Goal: Task Accomplishment & Management: Use online tool/utility

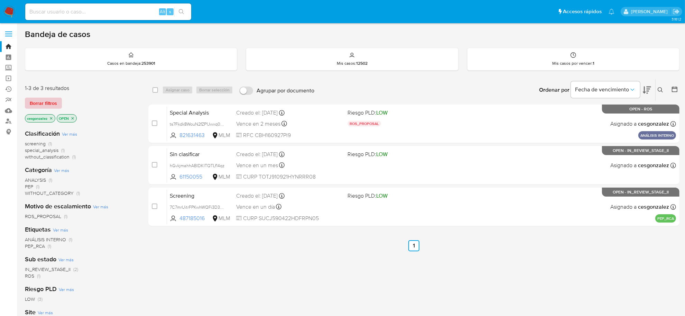
click at [43, 103] on span "Borrar filtros" at bounding box center [43, 103] width 27 height 10
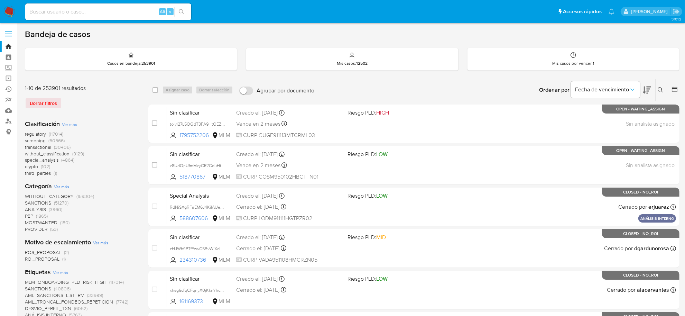
click at [39, 140] on span "screening" at bounding box center [35, 140] width 21 height 7
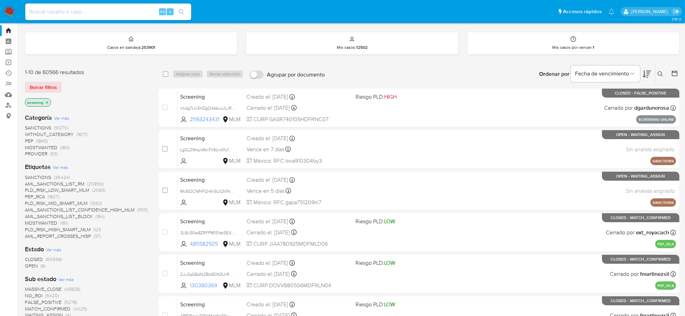
scroll to position [43, 0]
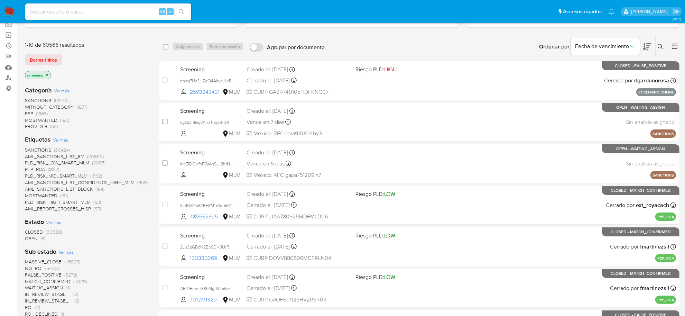
click at [38, 237] on span "OPEN (8)" at bounding box center [35, 238] width 20 height 7
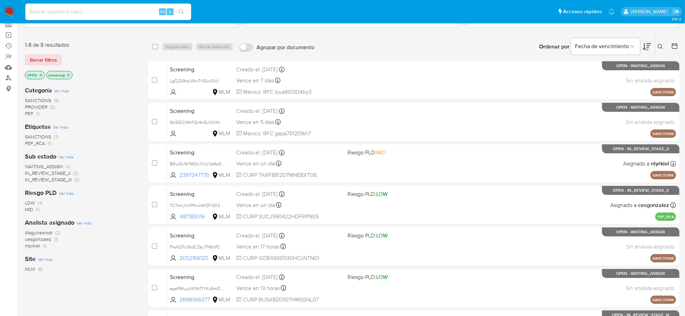
click at [64, 179] on span "IN_REVIEW_STAGE_III" at bounding box center [48, 179] width 47 height 7
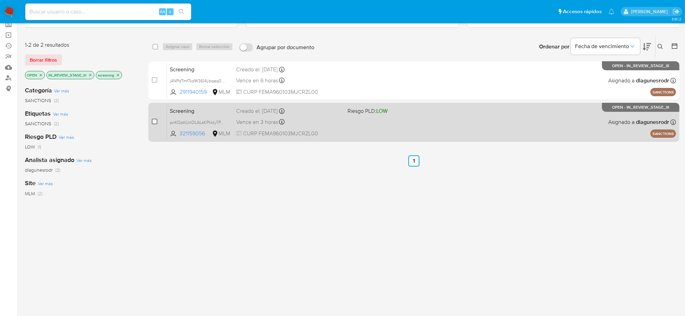
click at [156, 121] on input "checkbox" at bounding box center [155, 122] width 6 height 6
checkbox input "true"
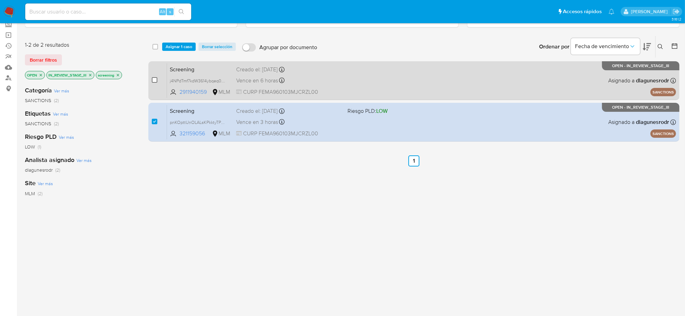
click at [153, 81] on input "checkbox" at bounding box center [155, 80] width 6 height 6
checkbox input "true"
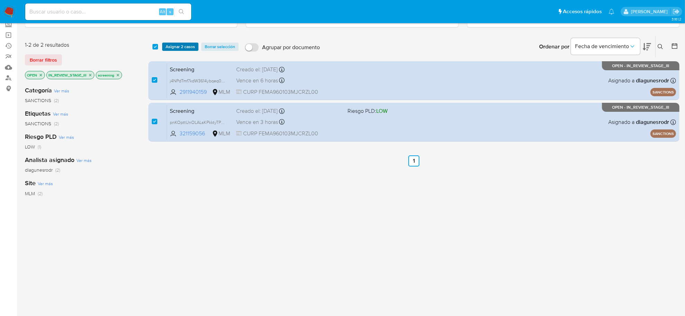
click at [177, 44] on span "Asignar 2 casos" at bounding box center [180, 46] width 29 height 7
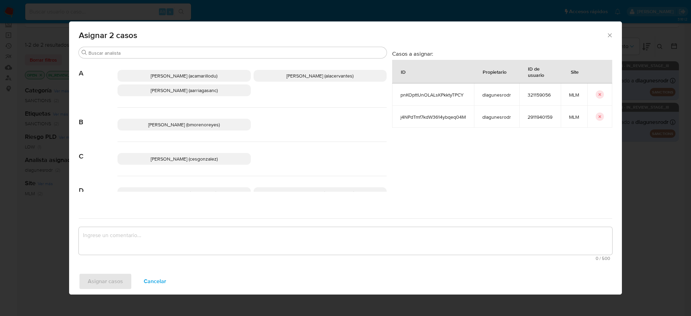
click at [197, 156] on span "Cesar Gonzalez (cesgonzalez)" at bounding box center [184, 158] width 67 height 7
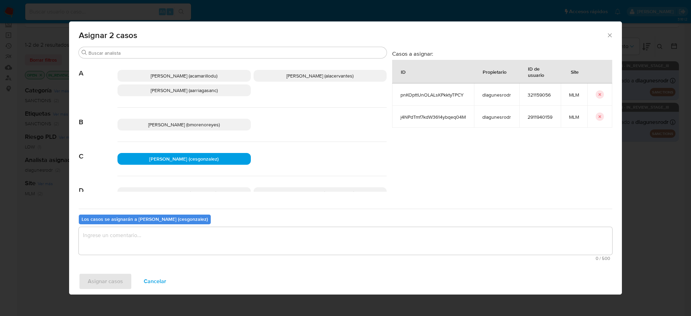
click at [140, 232] on textarea "assign-modal" at bounding box center [346, 241] width 534 height 28
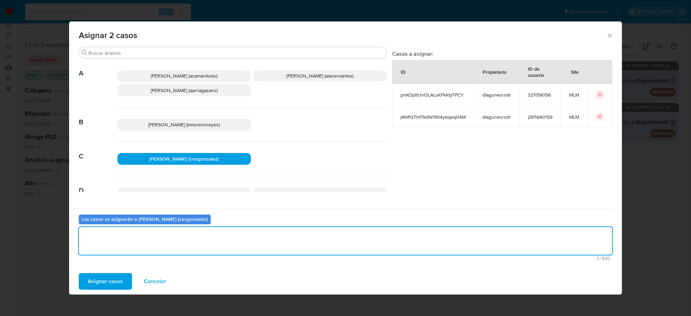
click at [112, 274] on span "Asignar casos" at bounding box center [105, 280] width 35 height 15
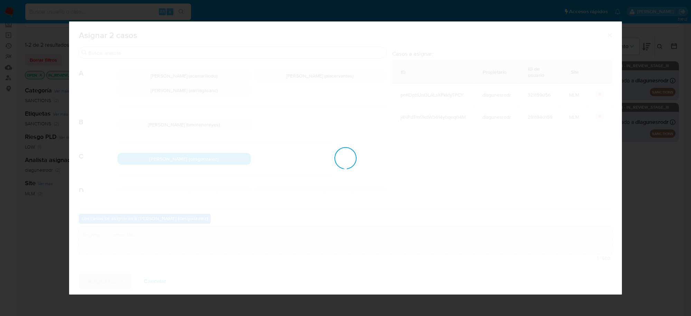
checkbox input "false"
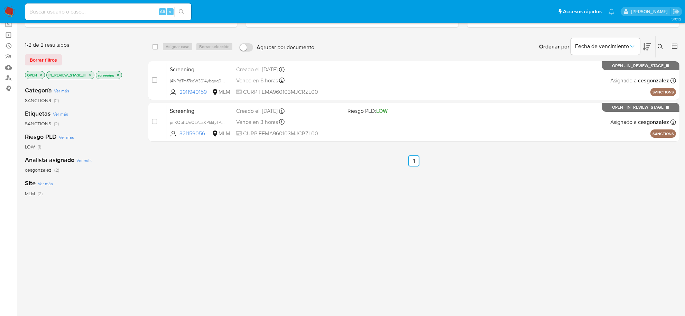
click at [92, 74] on icon "close-filter" at bounding box center [90, 75] width 4 height 4
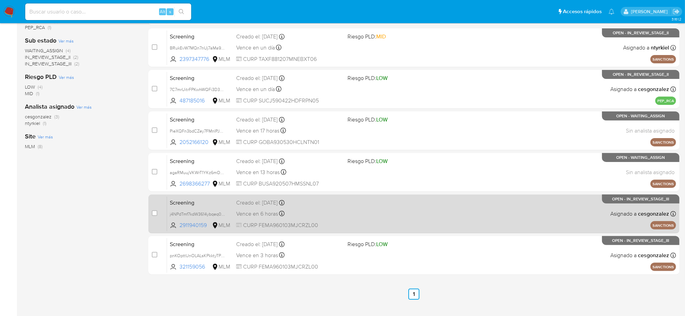
scroll to position [171, 0]
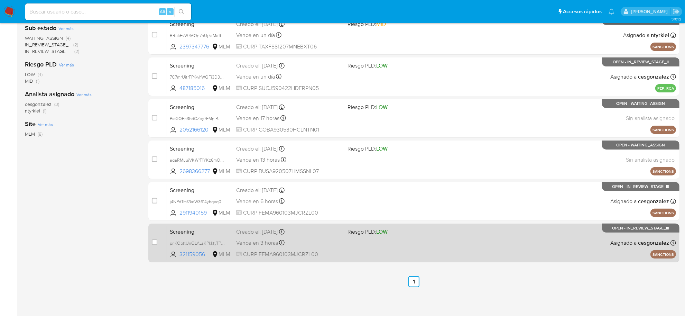
click at [305, 248] on div "Screening pnKOpttUnOLALsKPkktyTPCY 321159056 MLM Riesgo PLD: LOW Creado el: 07/…" at bounding box center [421, 242] width 509 height 35
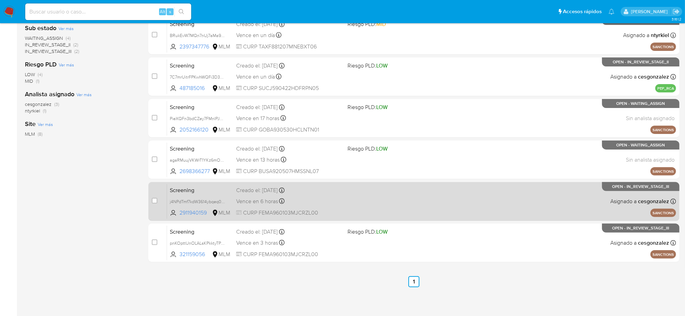
click at [252, 205] on div "Vence en 6 horas Vence el 08/10/2025 15:44:32" at bounding box center [289, 200] width 106 height 9
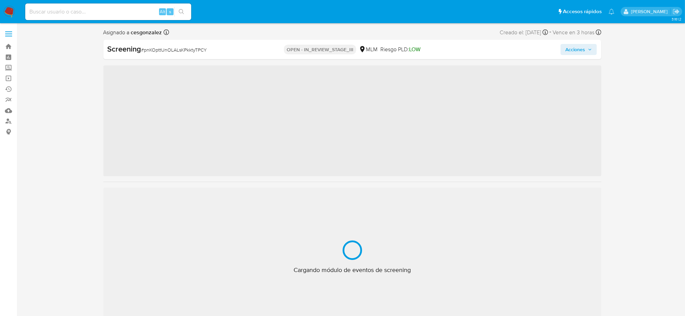
scroll to position [325, 0]
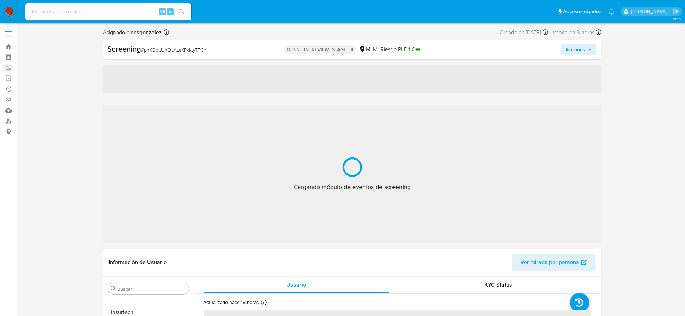
select select "10"
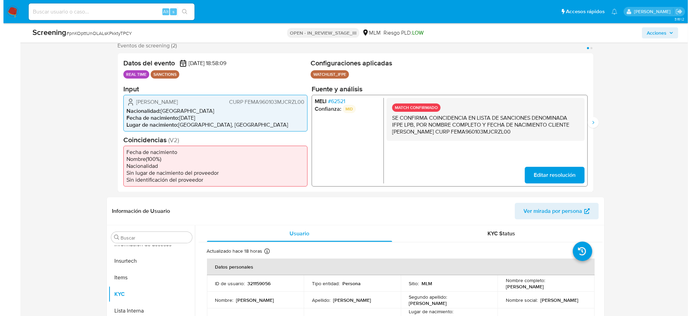
scroll to position [0, 0]
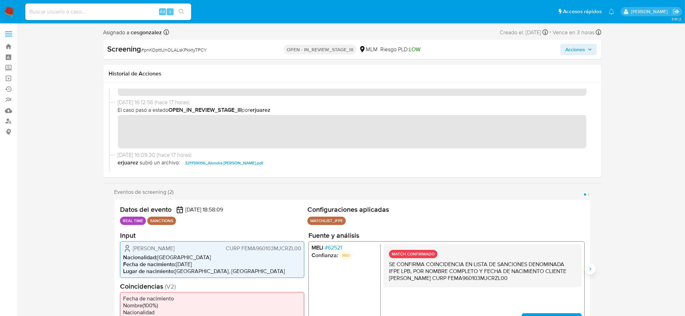
click at [591, 271] on icon "Siguiente" at bounding box center [590, 269] width 6 height 6
click at [586, 49] on span "Acciones" at bounding box center [578, 50] width 27 height 10
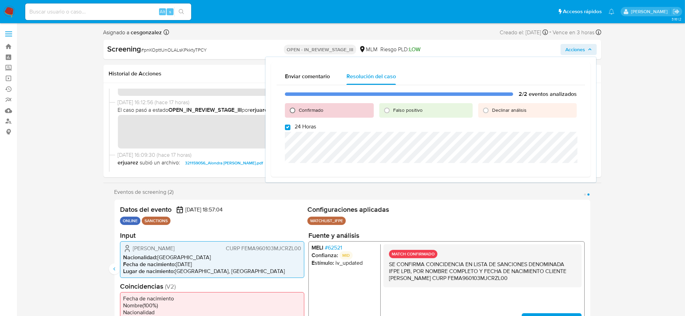
click at [290, 108] on input "Confirmado" at bounding box center [292, 110] width 11 height 11
radio input "true"
click at [288, 124] on input "24 Horas" at bounding box center [288, 127] width 6 height 6
checkbox input "false"
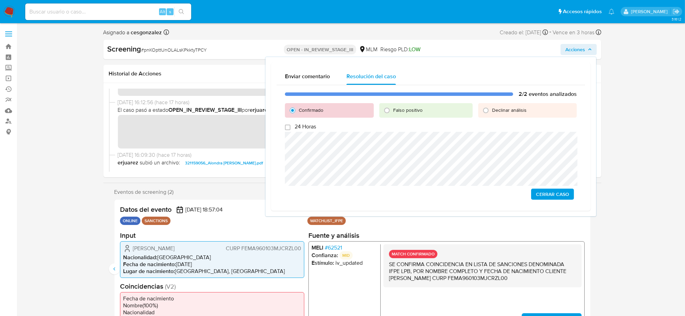
click at [543, 194] on span "Cerrar Caso" at bounding box center [552, 194] width 33 height 10
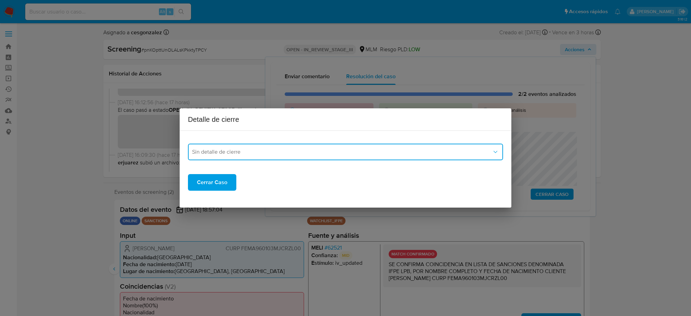
click at [355, 159] on button "Sin detalle de cierre" at bounding box center [345, 151] width 315 height 17
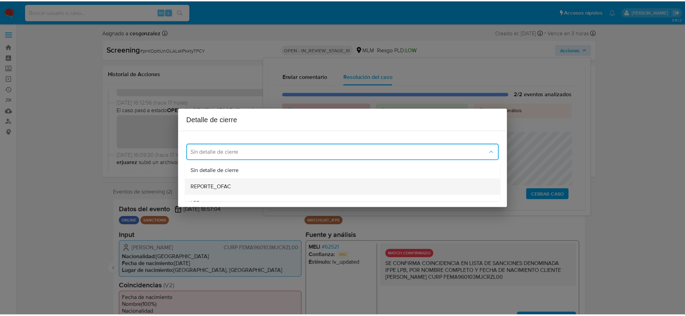
scroll to position [43, 0]
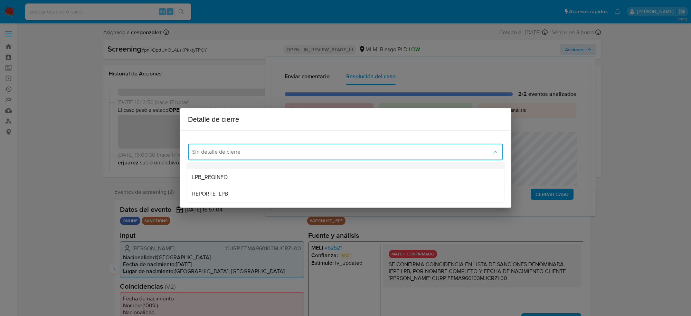
click at [230, 165] on div "LPB" at bounding box center [345, 160] width 307 height 17
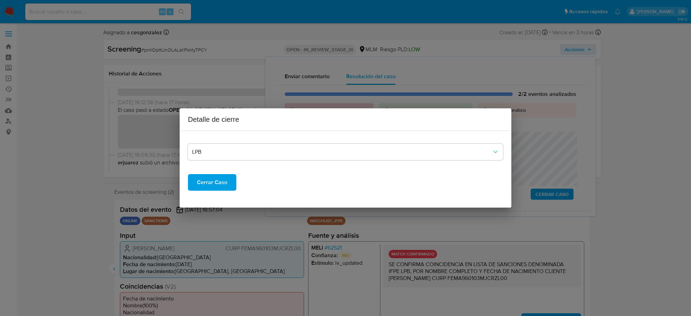
click at [220, 179] on span "Cerrar Caso" at bounding box center [212, 182] width 30 height 15
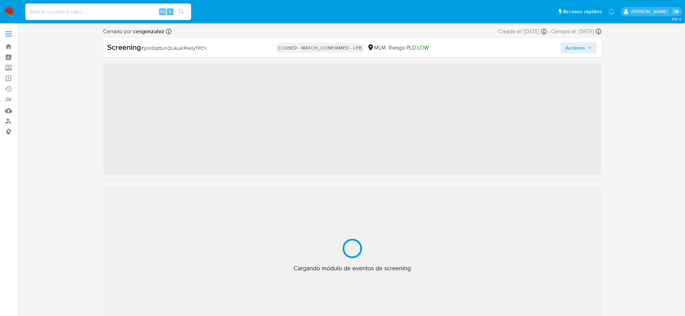
scroll to position [325, 0]
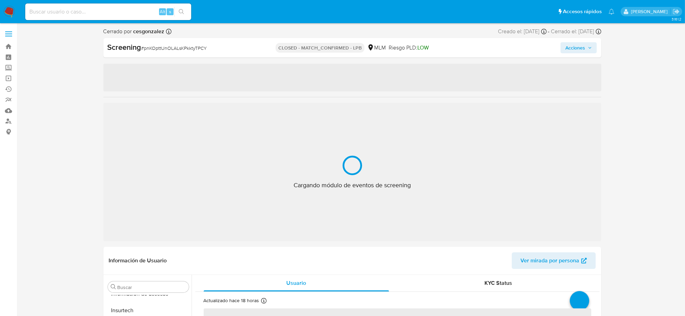
select select "10"
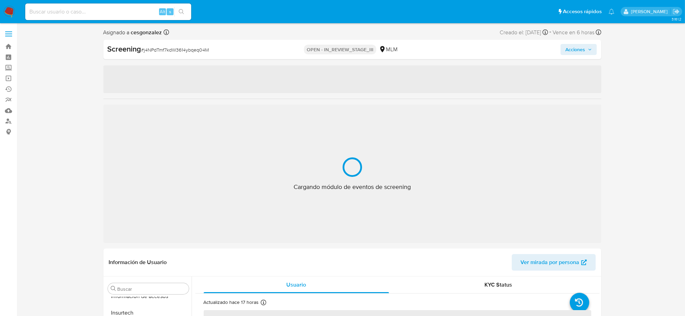
scroll to position [325, 0]
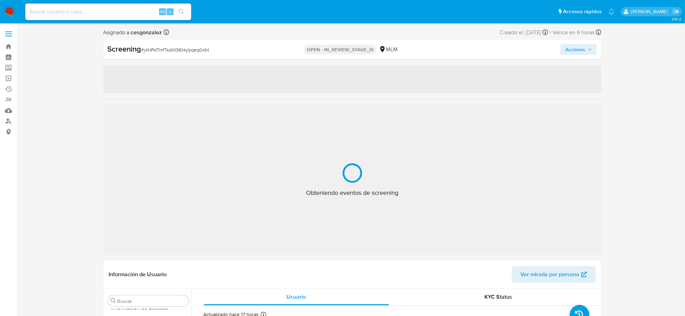
select select "10"
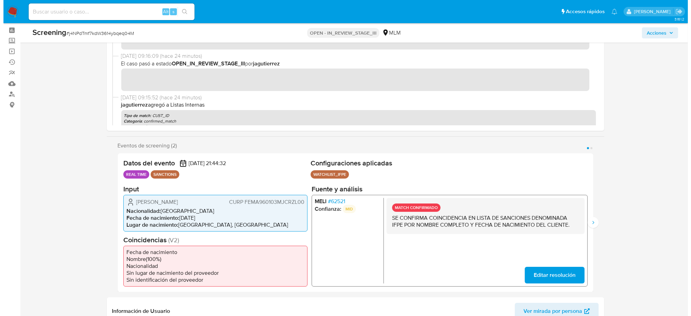
scroll to position [0, 0]
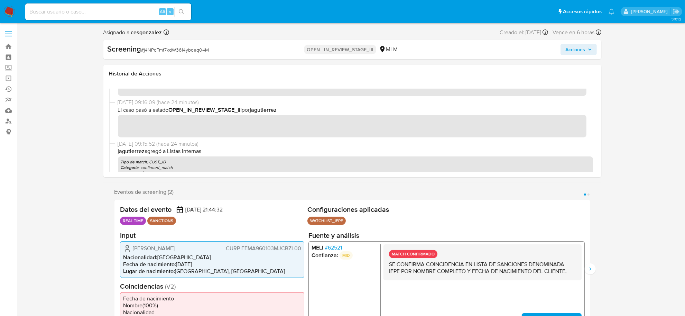
click at [580, 49] on span "Acciones" at bounding box center [575, 49] width 20 height 11
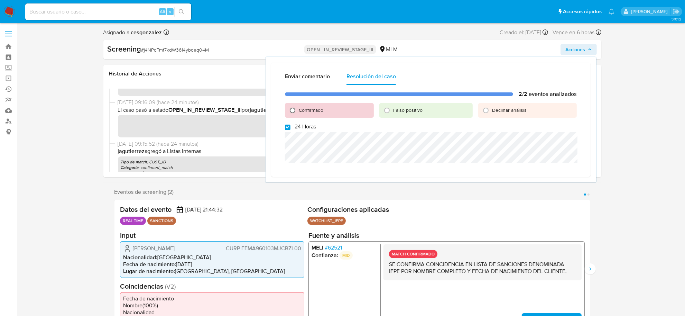
click at [292, 108] on input "Confirmado" at bounding box center [292, 110] width 11 height 11
radio input "true"
click at [291, 129] on label "24 Horas" at bounding box center [300, 126] width 31 height 7
click at [290, 129] on input "24 Horas" at bounding box center [288, 127] width 6 height 6
checkbox input "false"
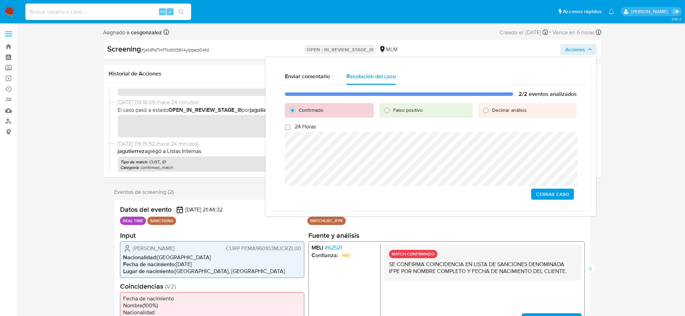
click at [559, 193] on span "Cerrar Caso" at bounding box center [552, 194] width 33 height 10
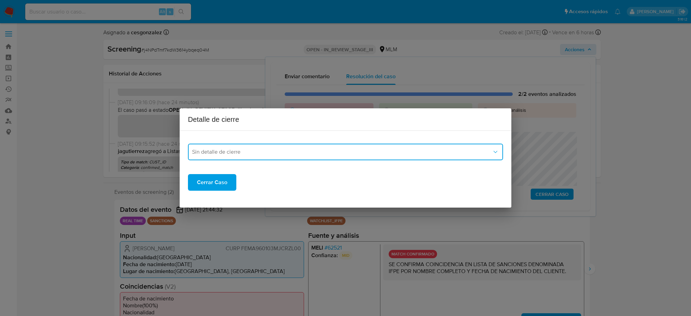
click at [279, 154] on span "Sin detalle de cierre" at bounding box center [342, 151] width 300 height 7
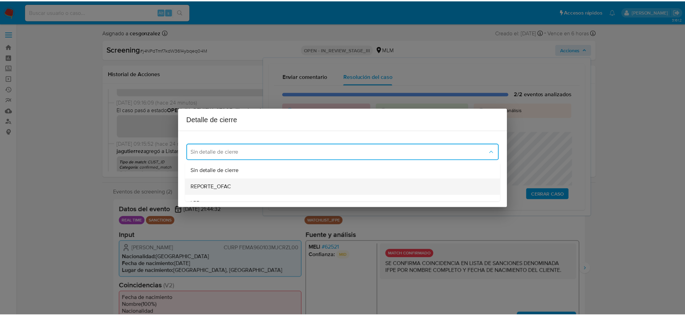
scroll to position [43, 0]
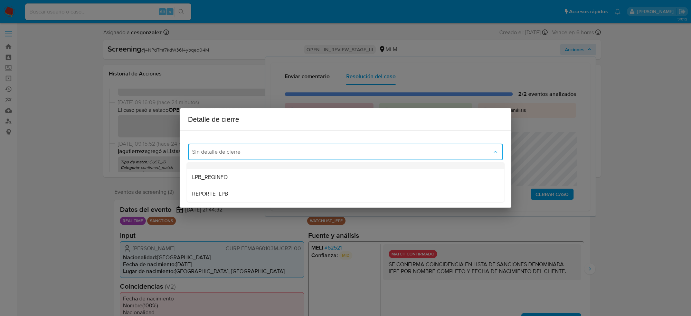
click at [199, 165] on div "LPB" at bounding box center [345, 160] width 307 height 17
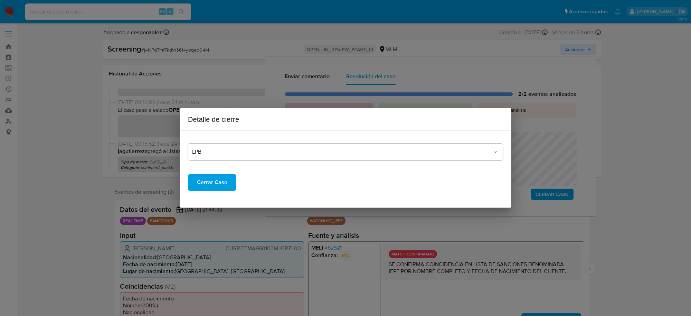
click at [197, 186] on span "Cerrar Caso" at bounding box center [212, 182] width 30 height 15
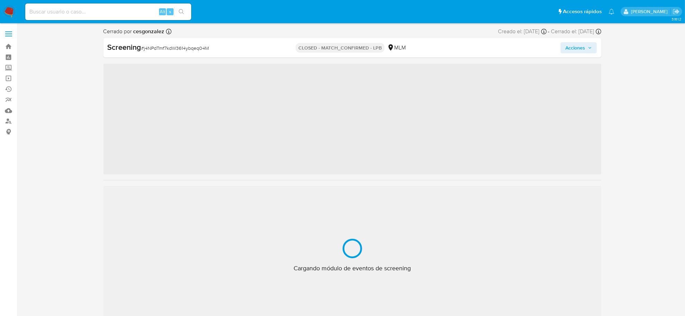
scroll to position [325, 0]
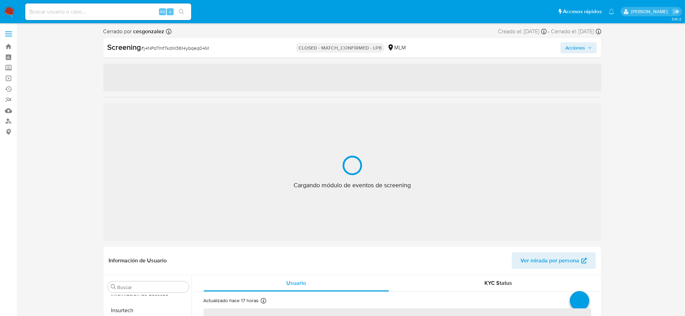
select select "10"
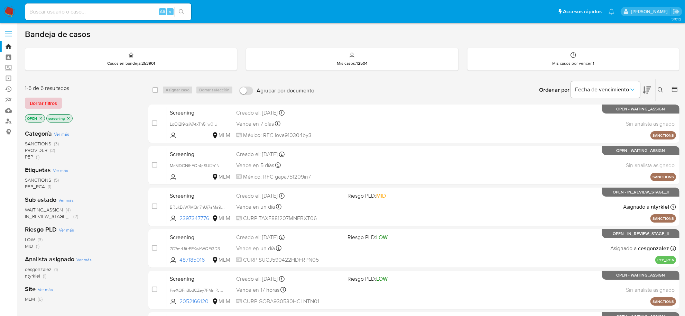
click at [41, 100] on span "Borrar filtros" at bounding box center [43, 103] width 27 height 10
